Goal: Task Accomplishment & Management: Manage account settings

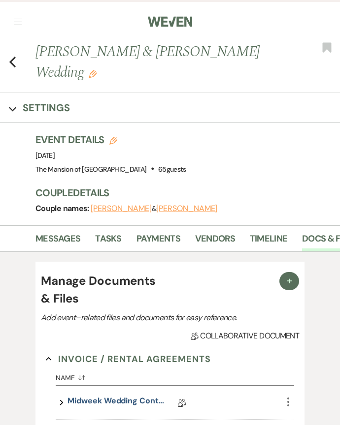
click at [22, 20] on nav "Dashboard Manage Venues Expand The Mansion of Saratoga Bookings To Do Settings …" at bounding box center [170, 20] width 340 height 41
click at [21, 23] on button "button" at bounding box center [18, 22] width 8 height 6
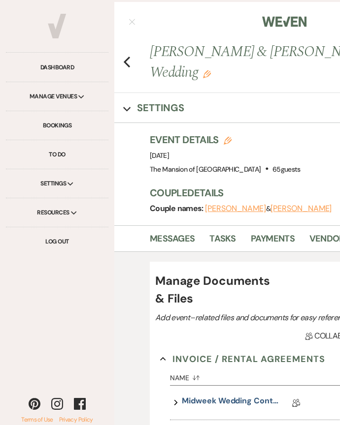
click at [83, 126] on link "Bookings" at bounding box center [57, 125] width 102 height 29
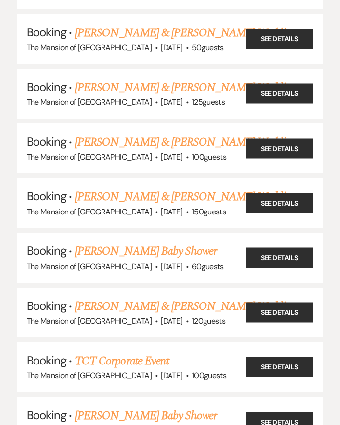
scroll to position [866, 0]
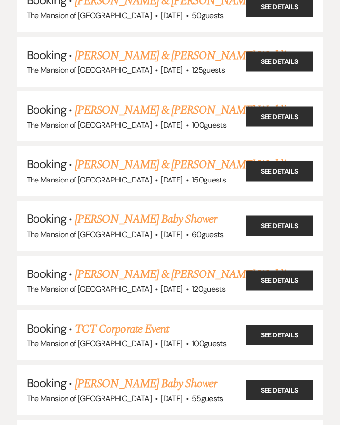
click at [93, 320] on link "TCT Corporate Event" at bounding box center [122, 329] width 94 height 18
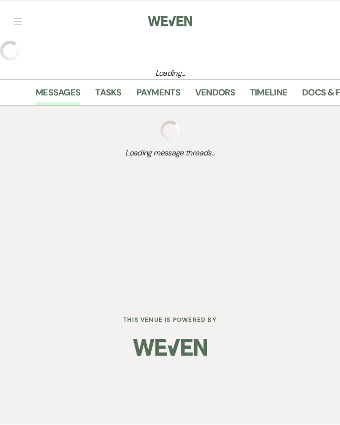
scroll to position [0, 0]
select select "5"
select select "9"
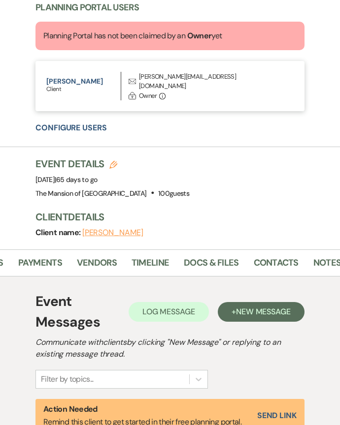
scroll to position [0, 114]
click at [207, 256] on link "Docs & Files" at bounding box center [215, 266] width 55 height 20
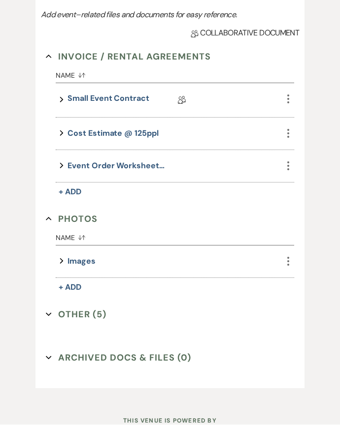
click at [46, 312] on icon "Expand" at bounding box center [49, 315] width 6 height 6
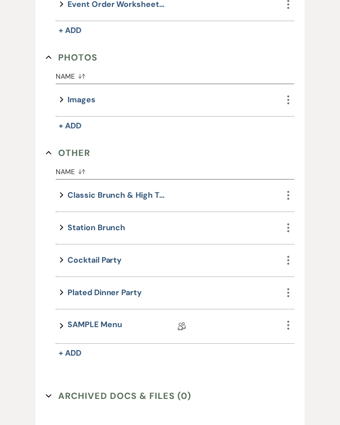
scroll to position [885, 0]
click at [90, 319] on link "SAMPLE Menu" at bounding box center [94, 326] width 54 height 15
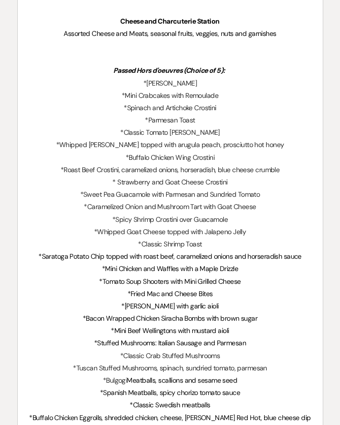
scroll to position [406, 0]
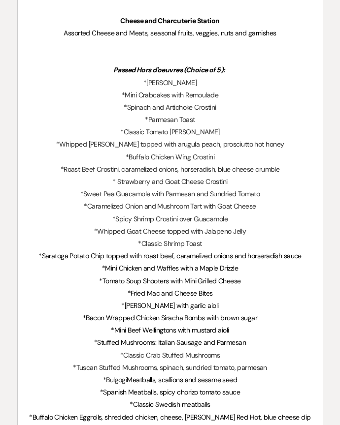
click at [96, 264] on p "*Mini Chicken and Waffles with a Maple Drizzle" at bounding box center [170, 269] width 285 height 12
click at [92, 262] on p "*Mini Chicken and Waffles with a Maple Drizzle" at bounding box center [170, 268] width 285 height 12
click at [99, 267] on p "*Mini Chicken and Waffles with a Maple Drizzle" at bounding box center [170, 268] width 285 height 12
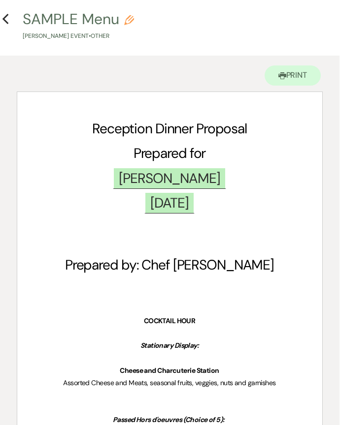
scroll to position [0, 0]
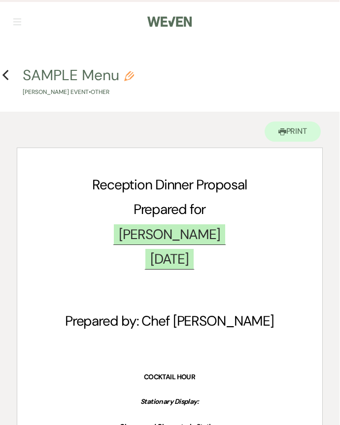
click at [8, 75] on icon "Previous" at bounding box center [5, 75] width 7 height 12
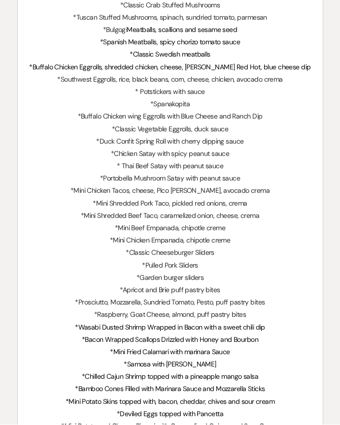
select select "5"
select select "9"
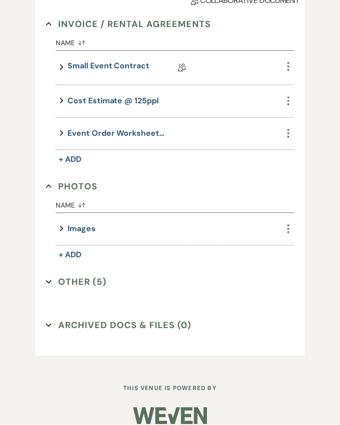
click at [50, 275] on button "Other (5) Expand" at bounding box center [76, 282] width 61 height 15
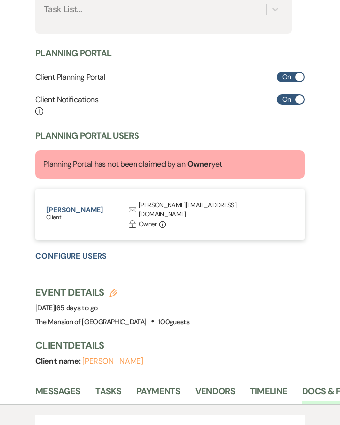
scroll to position [0, 0]
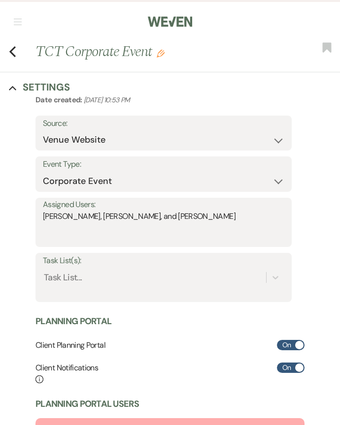
click at [15, 48] on icon "Previous" at bounding box center [12, 52] width 7 height 12
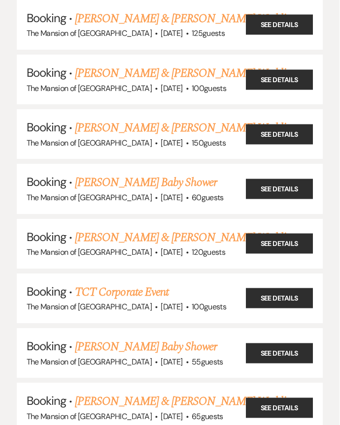
scroll to position [895, 0]
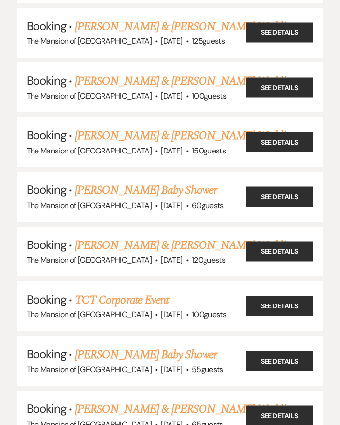
click at [95, 291] on link "TCT Corporate Event" at bounding box center [122, 300] width 94 height 18
select select "5"
select select "9"
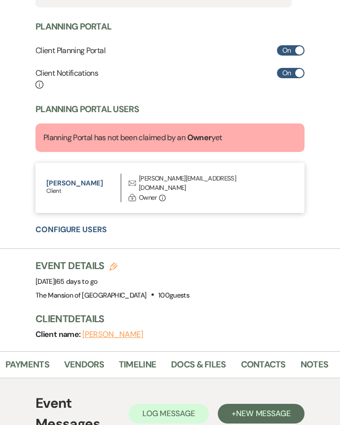
scroll to position [0, 130]
click at [189, 358] on link "Docs & Files" at bounding box center [198, 368] width 55 height 20
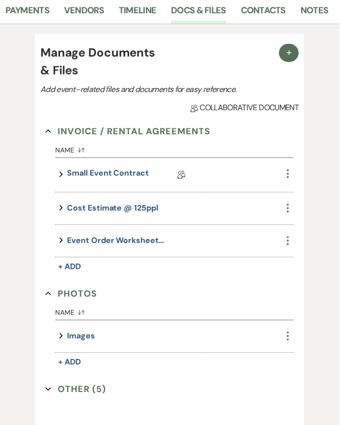
scroll to position [724, 0]
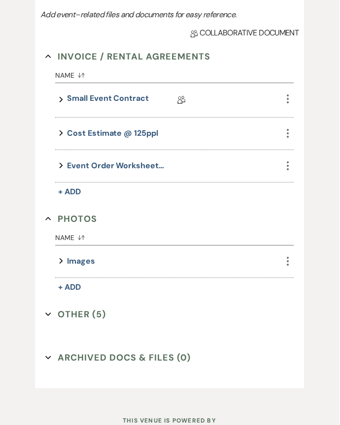
click at [48, 308] on button "Other (5) Expand" at bounding box center [76, 315] width 61 height 15
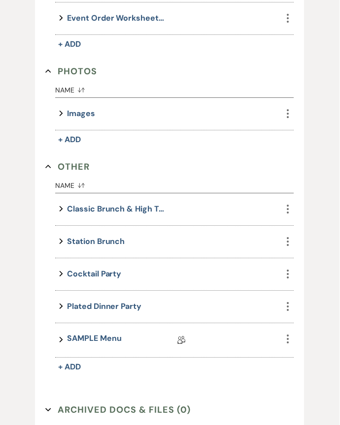
scroll to position [923, 0]
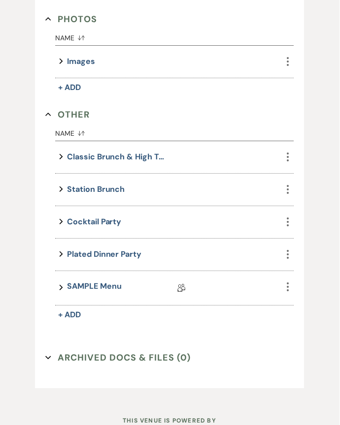
click at [88, 281] on link "SAMPLE Menu" at bounding box center [94, 288] width 54 height 15
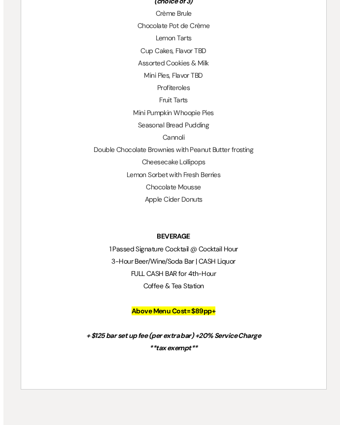
scroll to position [1722, 0]
